Goal: Answer question/provide support: Share knowledge or assist other users

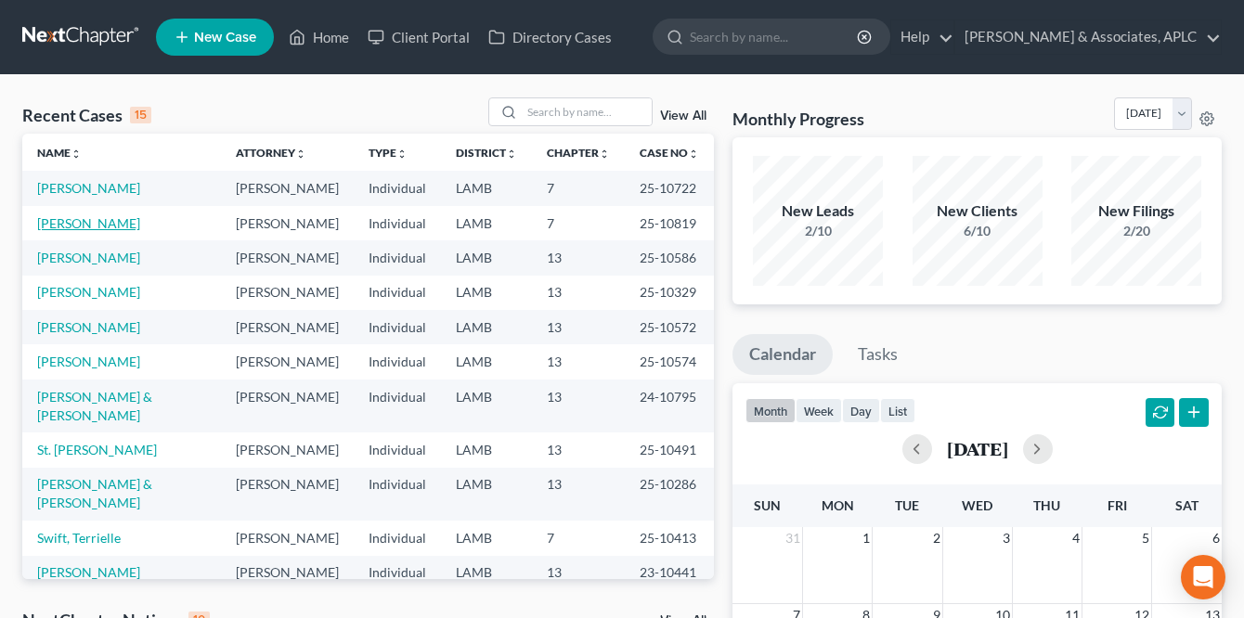
click at [98, 231] on link "[PERSON_NAME]" at bounding box center [88, 223] width 103 height 16
select select "8"
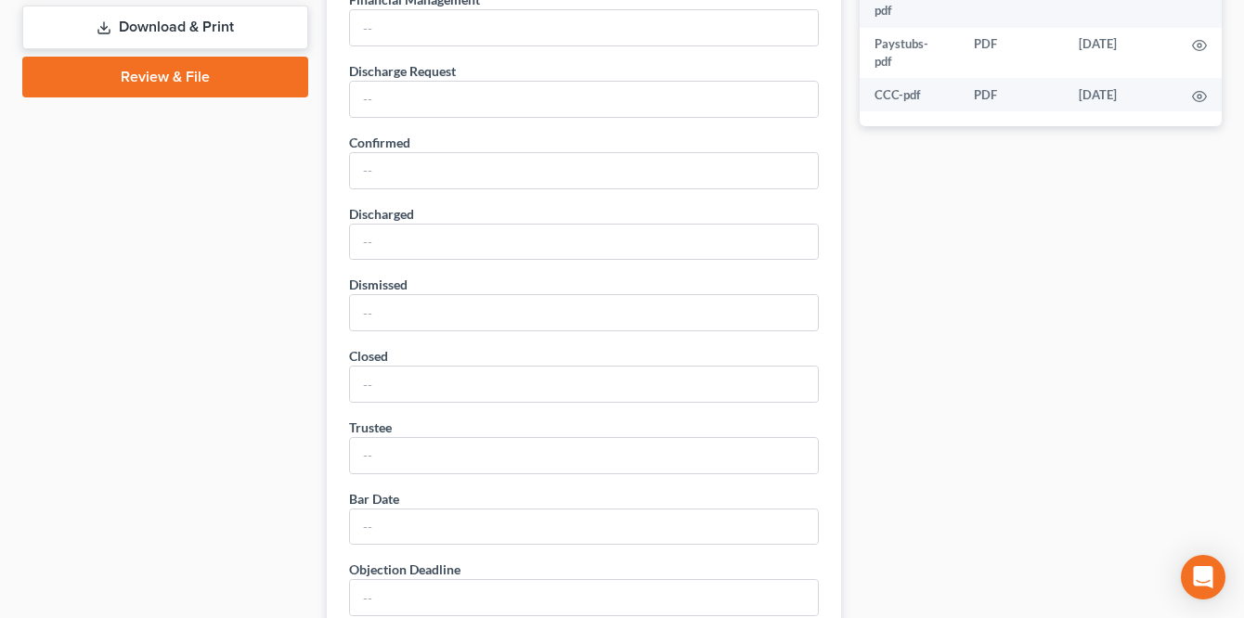
scroll to position [836, 0]
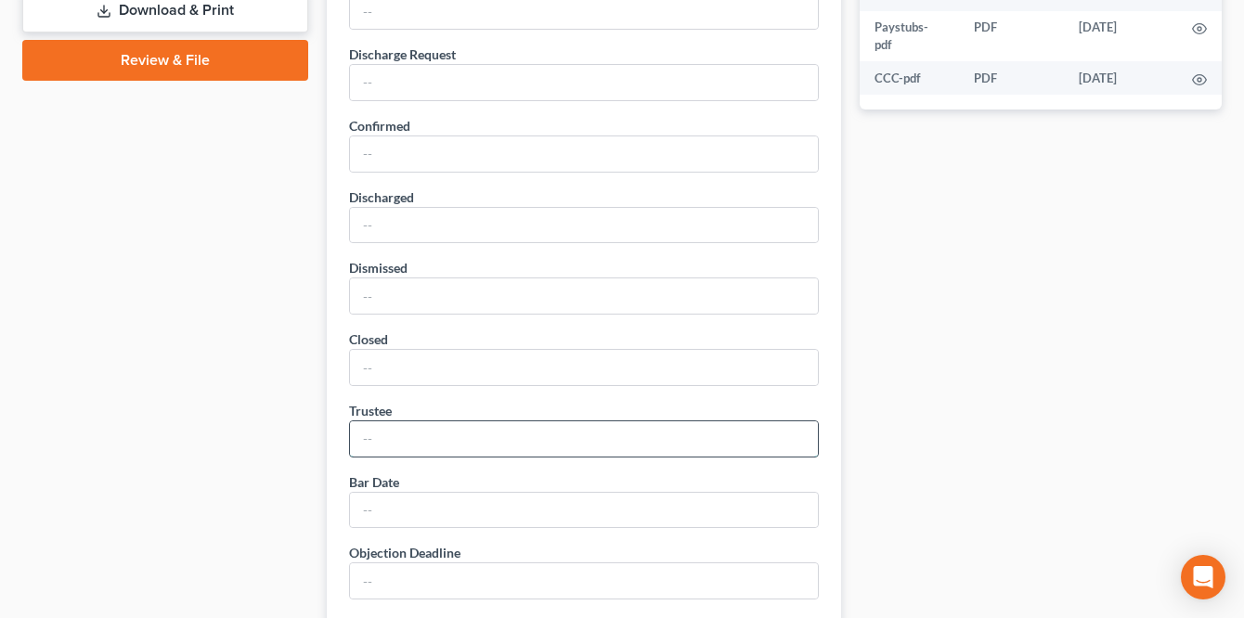
click at [402, 435] on input "text" at bounding box center [584, 439] width 468 height 35
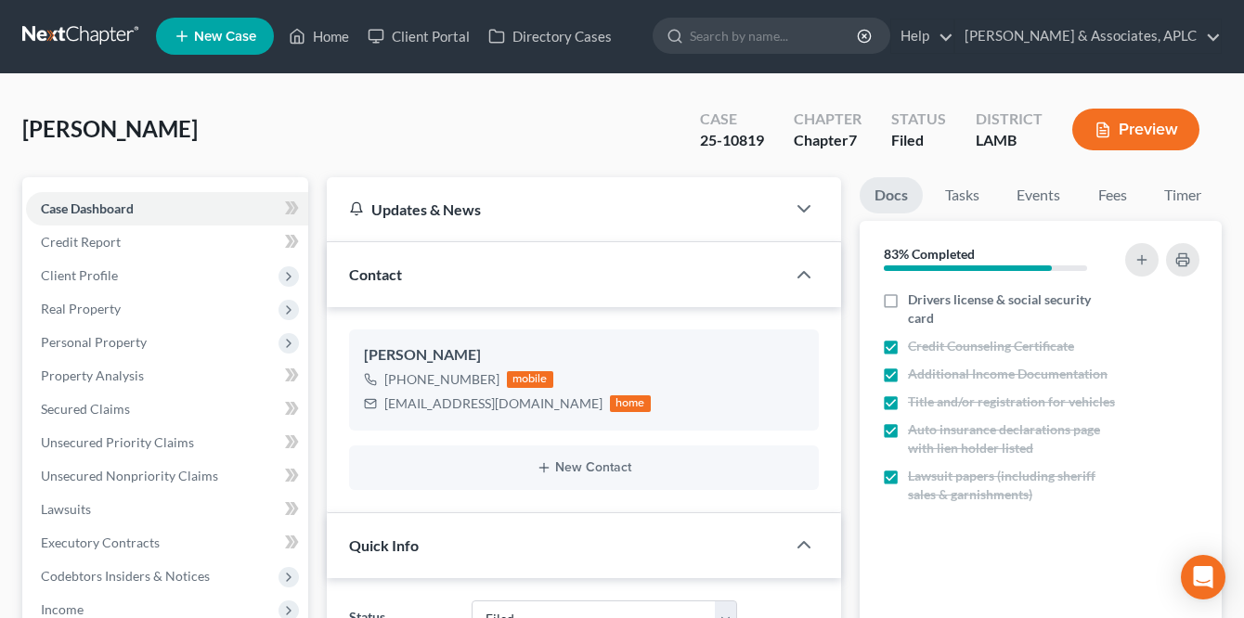
scroll to position [0, 0]
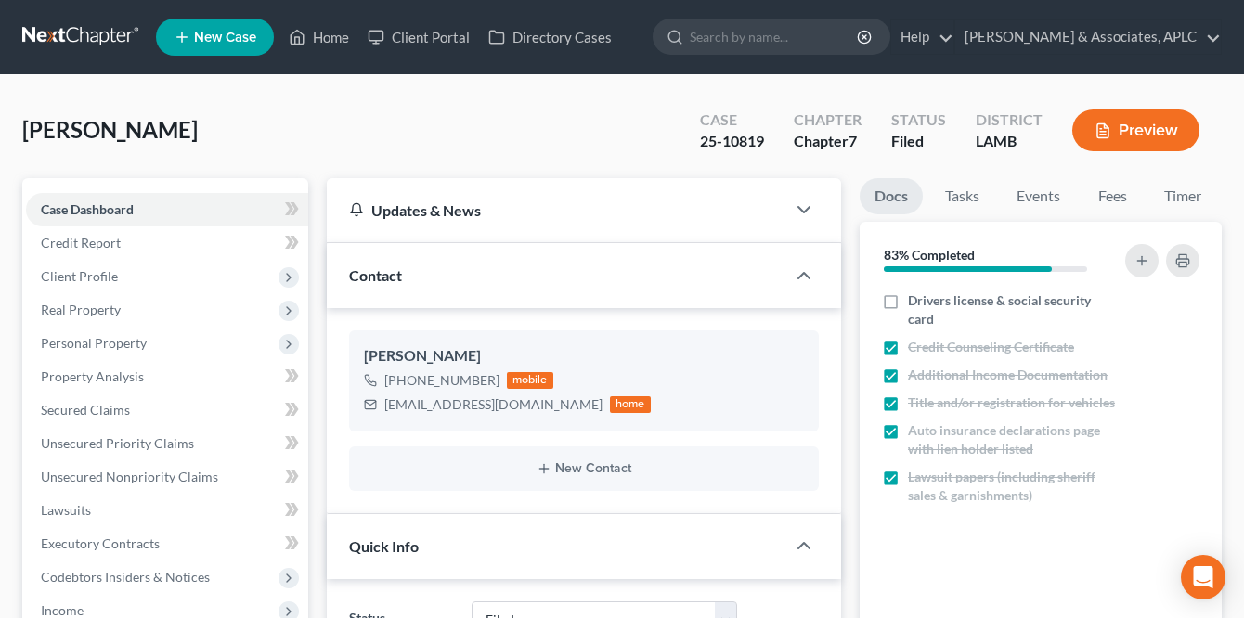
type input "Dwayne Murray"
click at [58, 23] on link at bounding box center [81, 36] width 119 height 33
